Goal: Task Accomplishment & Management: Complete application form

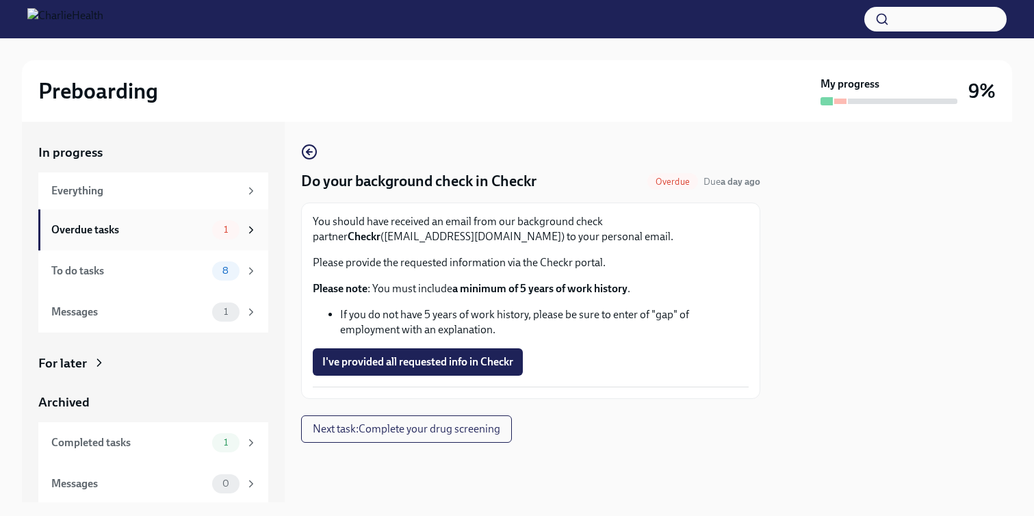
click at [157, 241] on div "Overdue tasks 1" at bounding box center [153, 229] width 230 height 41
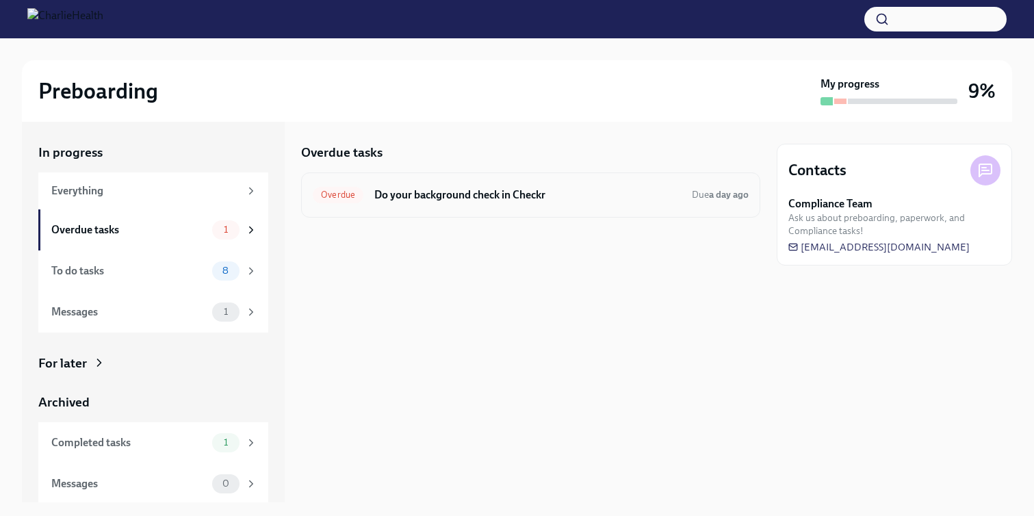
click at [467, 198] on h6 "Do your background check in Checkr" at bounding box center [527, 194] width 306 height 15
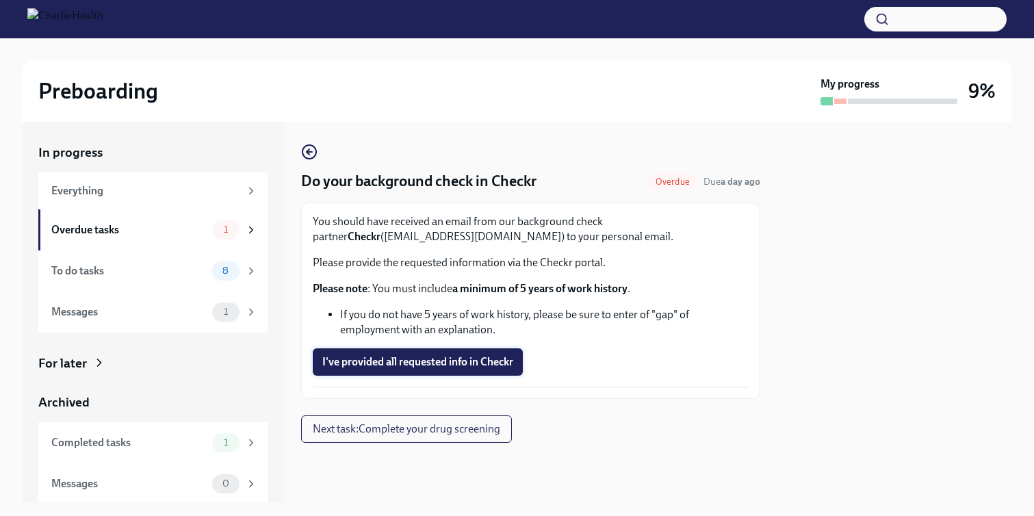
click at [491, 368] on span "I've provided all requested info in Checkr" at bounding box center [417, 362] width 191 height 14
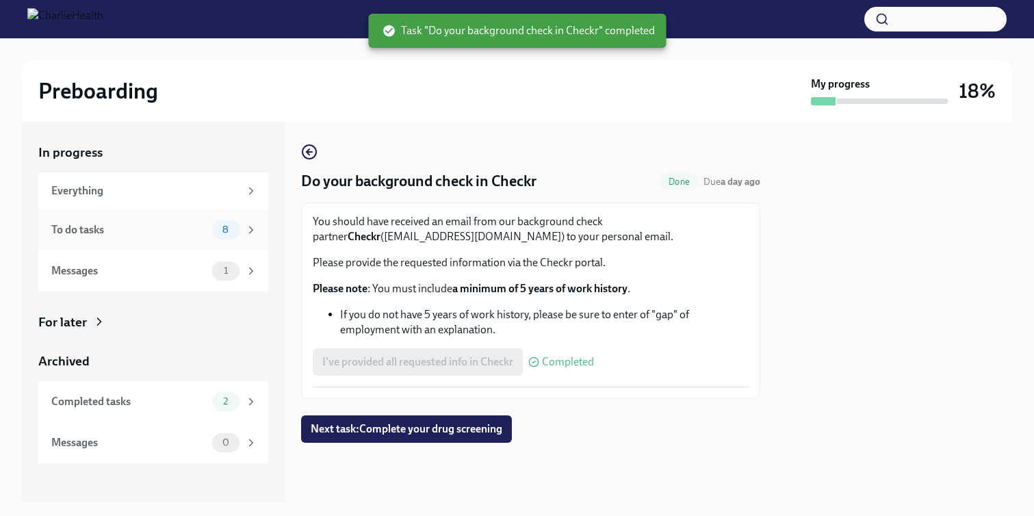
click at [133, 224] on div "To do tasks" at bounding box center [128, 229] width 155 height 15
